Goal: Use online tool/utility: Use online tool/utility

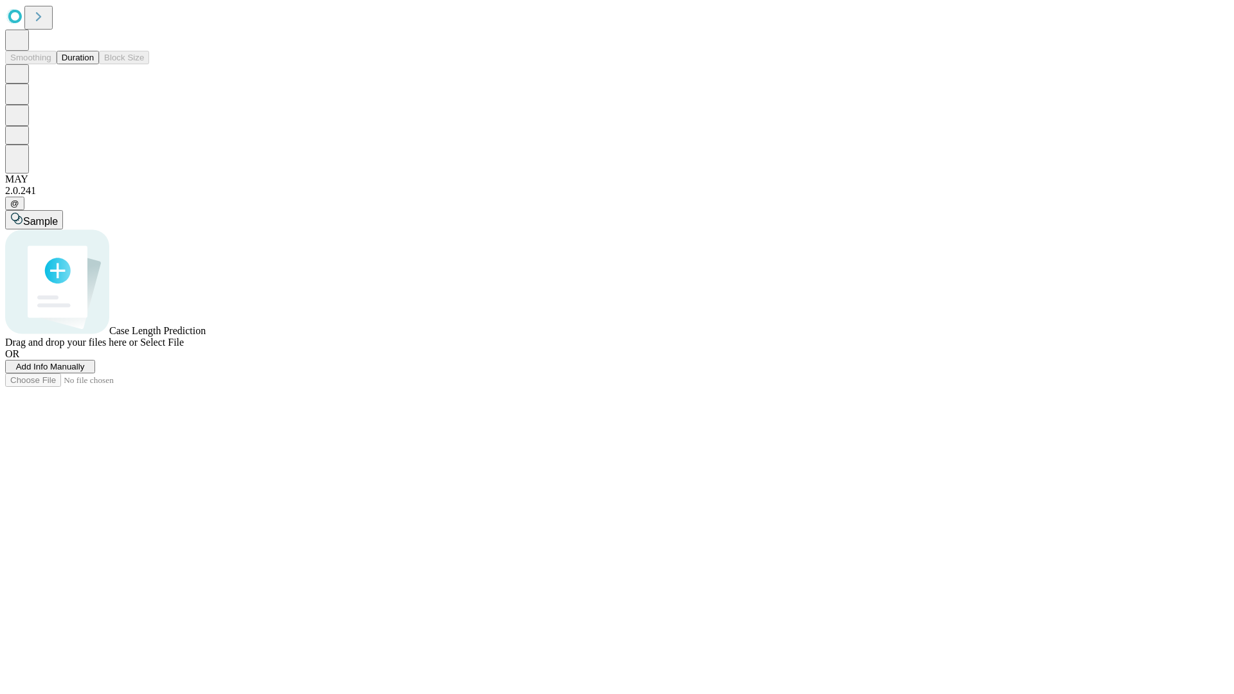
click at [94, 64] on button "Duration" at bounding box center [78, 58] width 42 height 14
click at [58, 216] on span "Sample" at bounding box center [40, 221] width 35 height 11
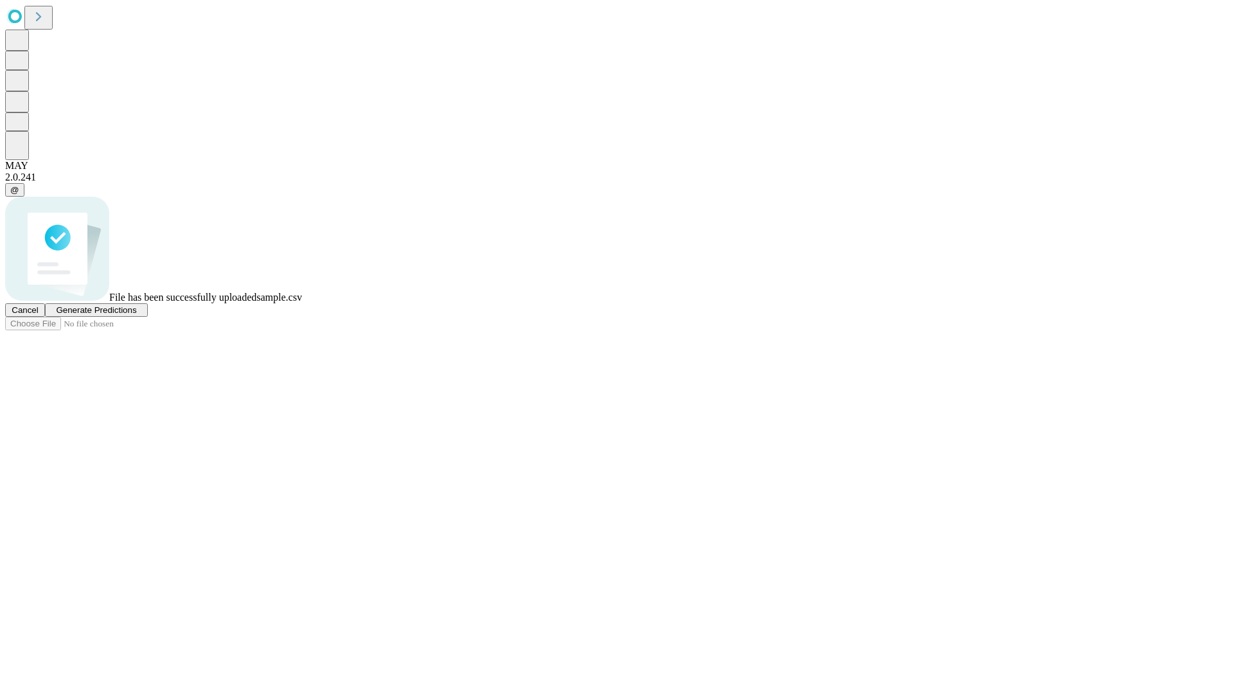
click at [136, 315] on span "Generate Predictions" at bounding box center [96, 310] width 80 height 10
